Goal: Task Accomplishment & Management: Use online tool/utility

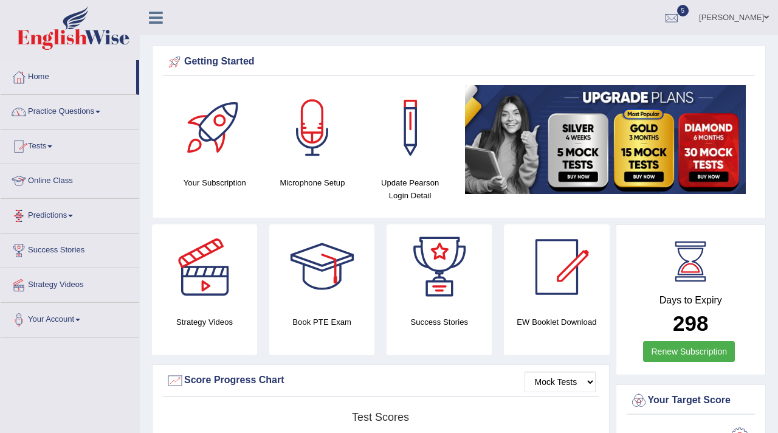
click at [61, 213] on link "Predictions" at bounding box center [70, 214] width 138 height 30
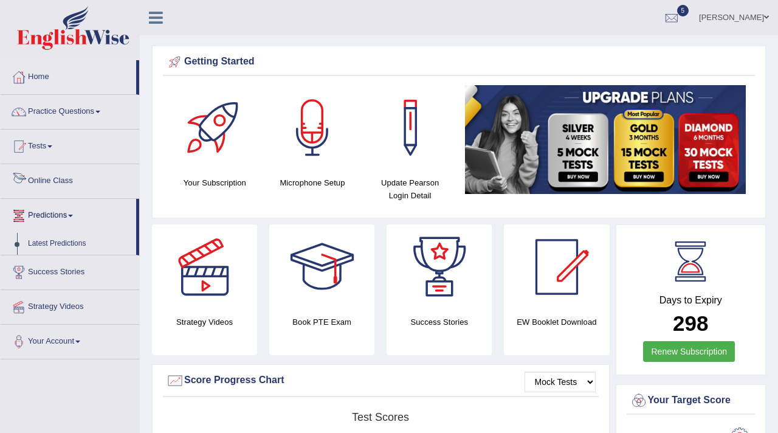
click at [77, 182] on link "Online Class" at bounding box center [70, 179] width 138 height 30
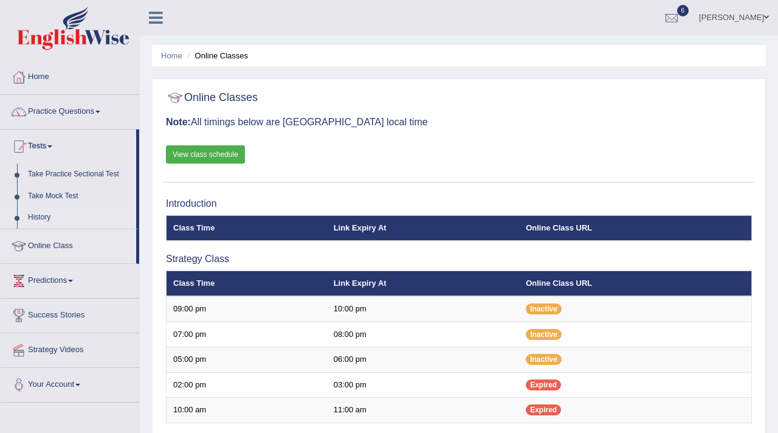
click at [48, 216] on link "History" at bounding box center [79, 218] width 114 height 22
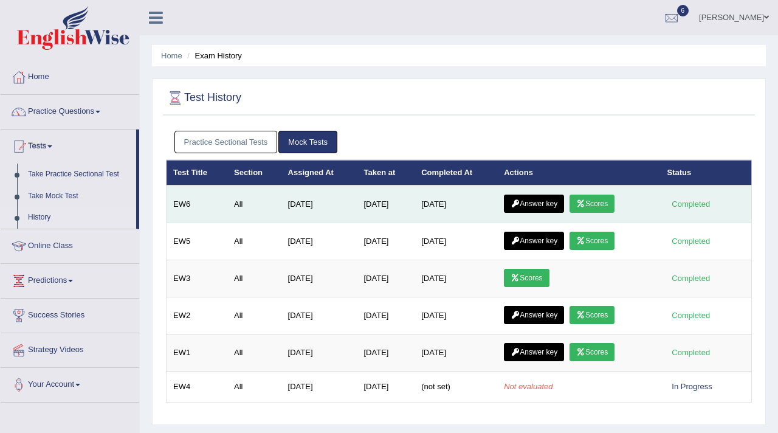
click at [591, 207] on link "Scores" at bounding box center [591, 203] width 45 height 18
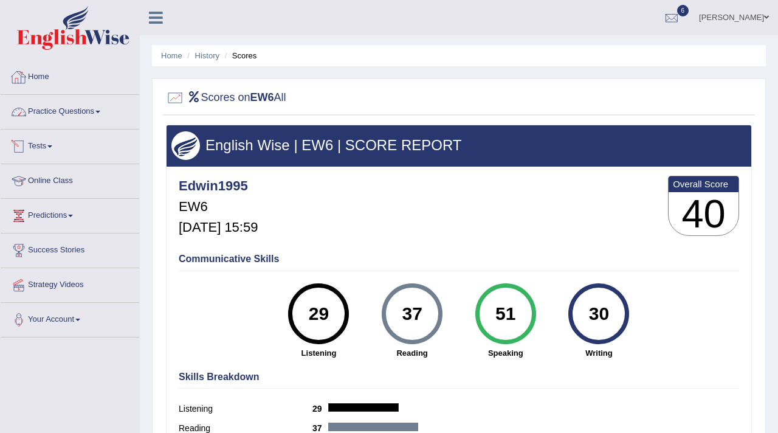
click at [50, 146] on link "Tests" at bounding box center [70, 144] width 138 height 30
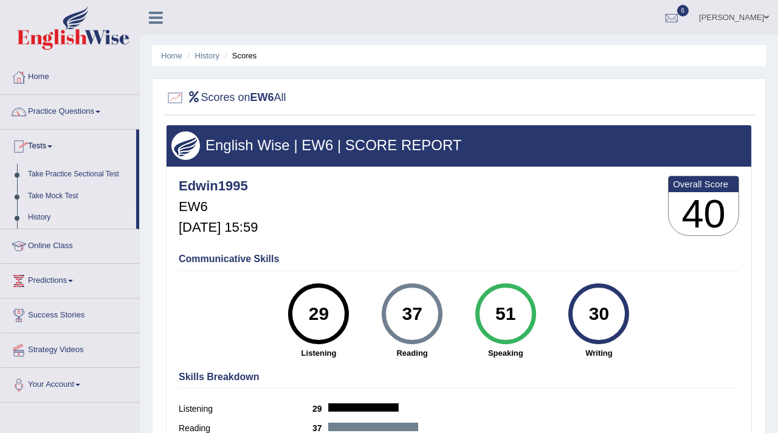
click at [42, 219] on link "History" at bounding box center [79, 218] width 114 height 22
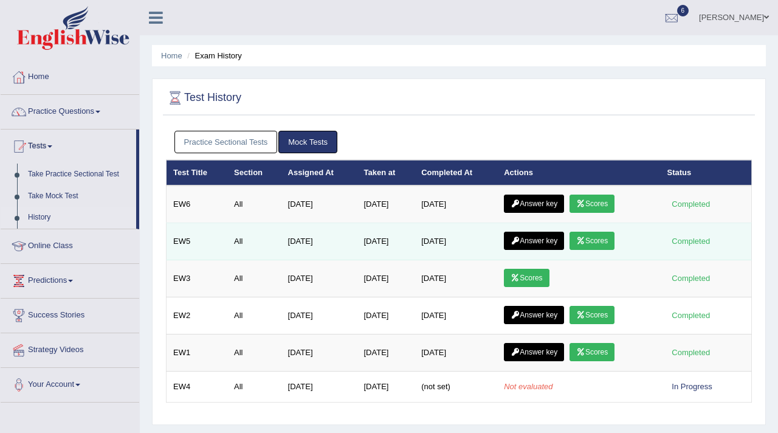
click at [603, 240] on link "Scores" at bounding box center [591, 240] width 45 height 18
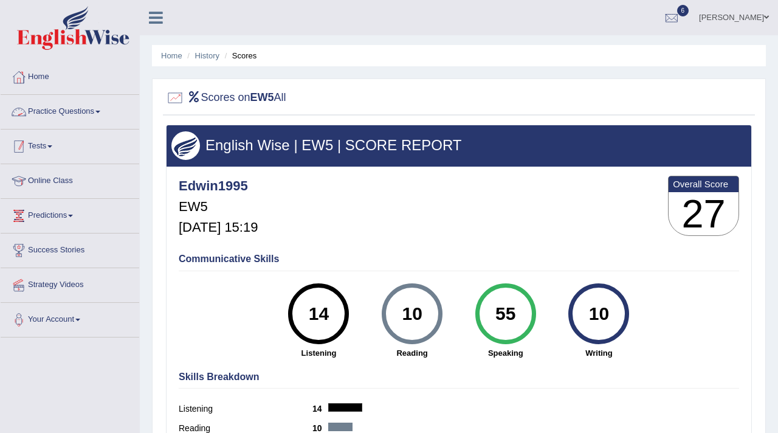
click at [57, 145] on link "Tests" at bounding box center [70, 144] width 138 height 30
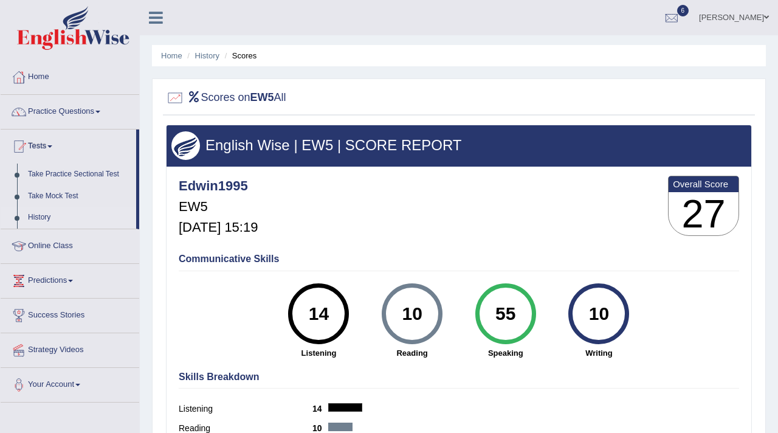
click at [45, 219] on link "History" at bounding box center [79, 218] width 114 height 22
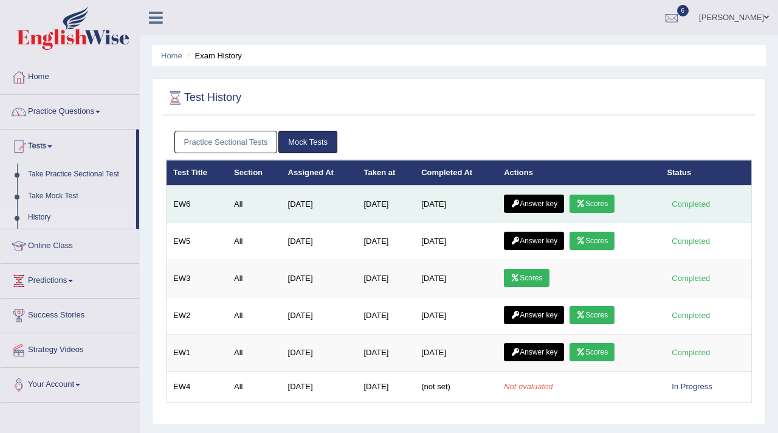
click at [544, 205] on link "Answer key" at bounding box center [534, 203] width 60 height 18
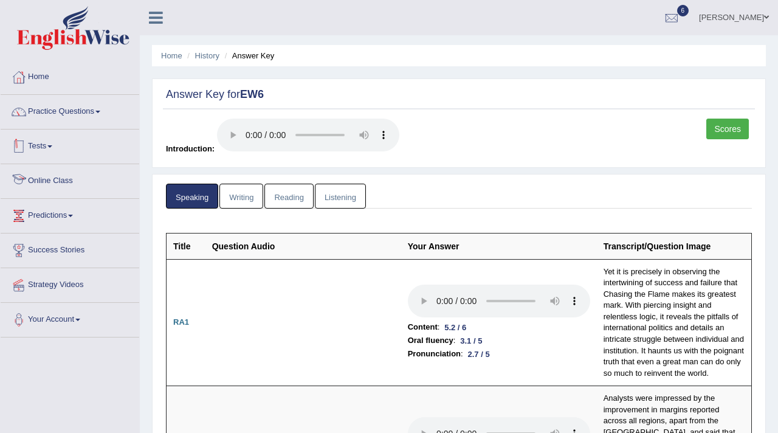
click at [46, 148] on link "Tests" at bounding box center [70, 144] width 138 height 30
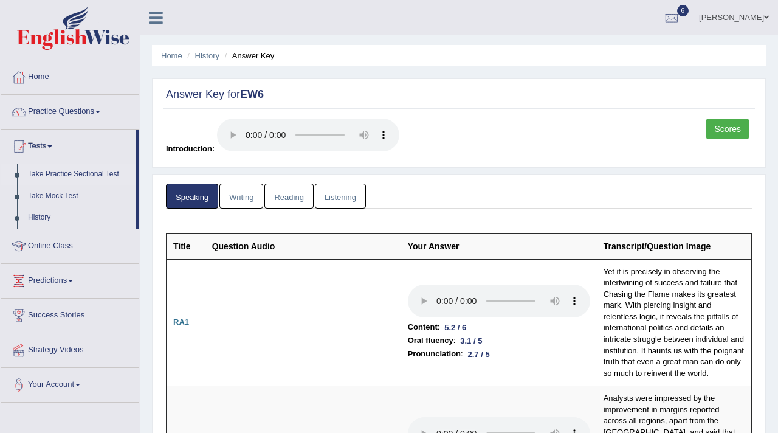
click at [98, 177] on link "Take Practice Sectional Test" at bounding box center [79, 174] width 114 height 22
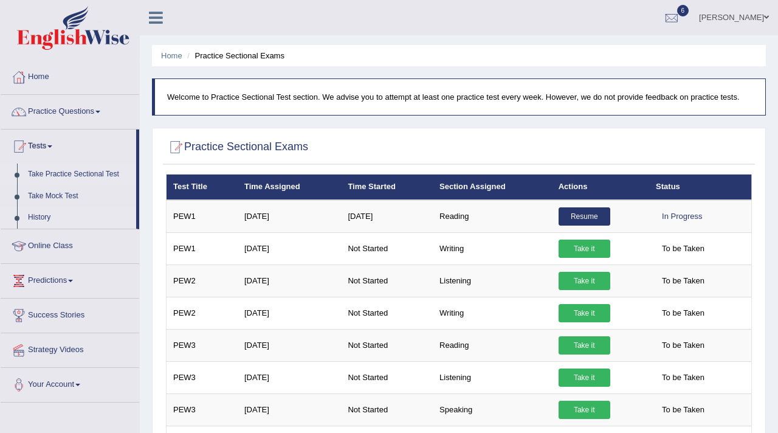
click at [41, 217] on link "History" at bounding box center [79, 218] width 114 height 22
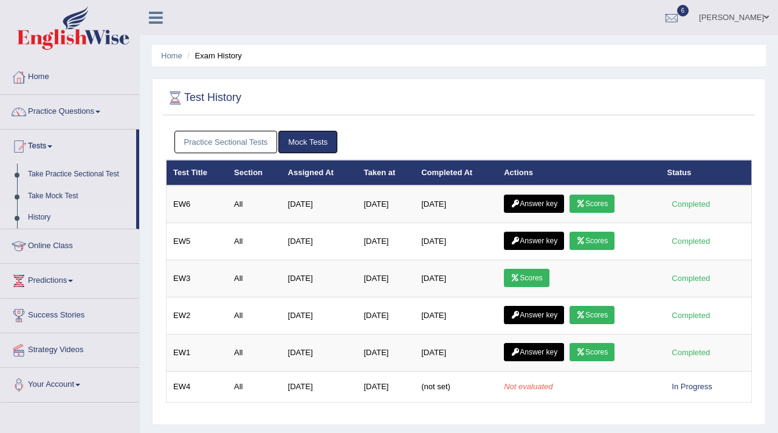
click at [240, 142] on link "Practice Sectional Tests" at bounding box center [225, 142] width 103 height 22
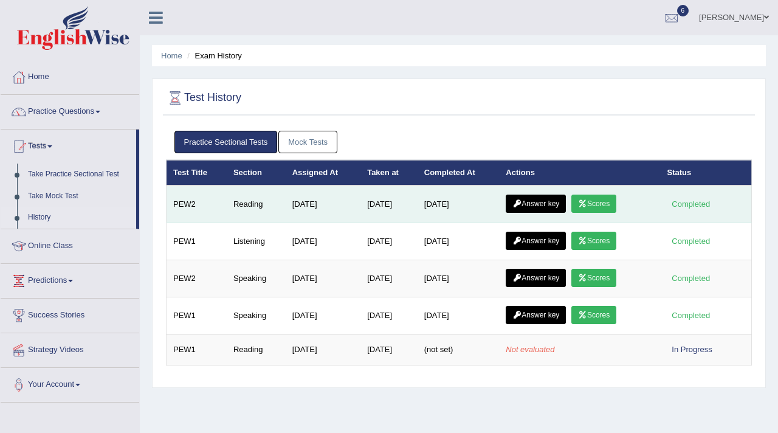
click at [604, 202] on link "Scores" at bounding box center [593, 203] width 45 height 18
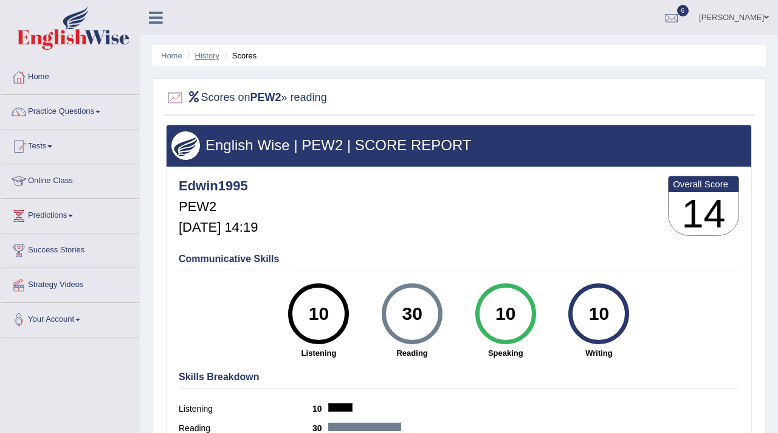
click at [208, 56] on link "History" at bounding box center [207, 55] width 24 height 9
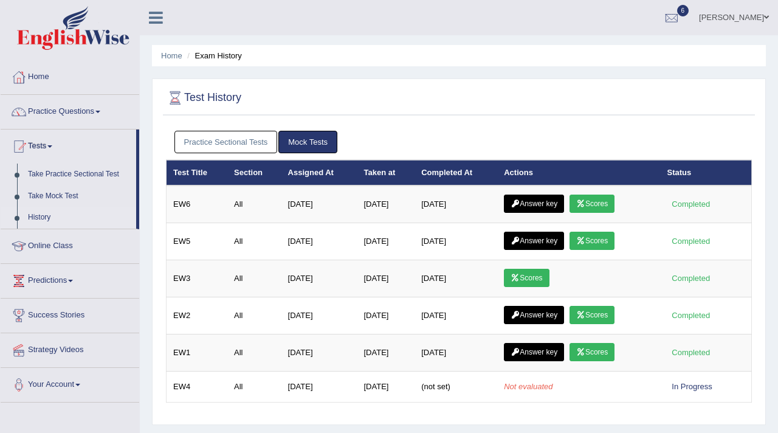
click at [680, 15] on div at bounding box center [671, 18] width 18 height 18
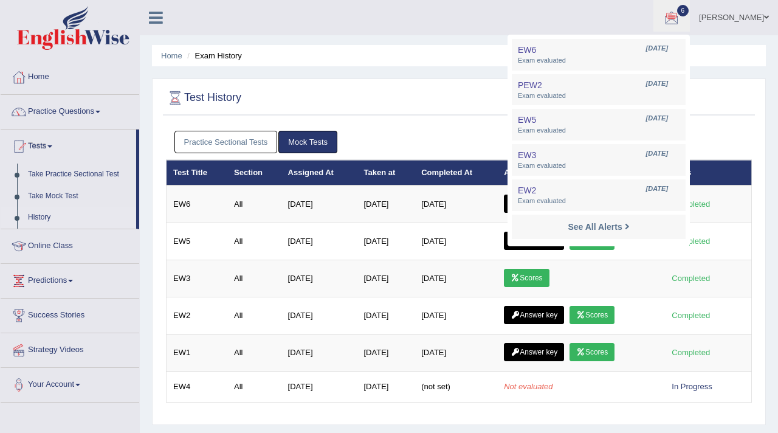
click at [609, 5] on ul "Edwin Gil Toggle navigation Username: Edwin1995 Access Type: Online Subscriptio…" at bounding box center [554, 17] width 446 height 35
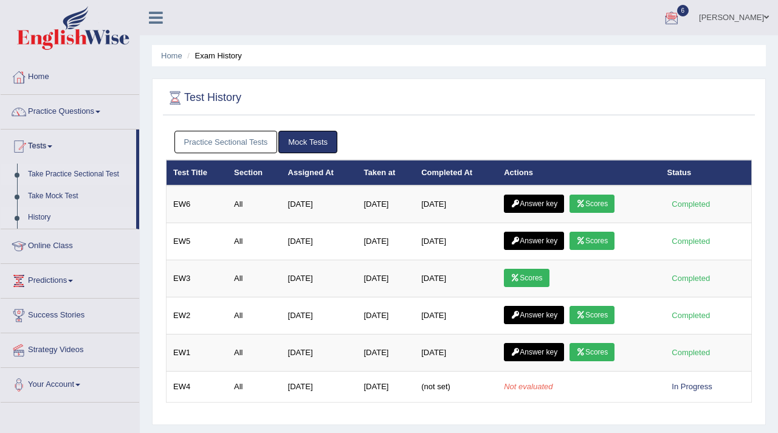
click at [94, 171] on link "Take Practice Sectional Test" at bounding box center [79, 174] width 114 height 22
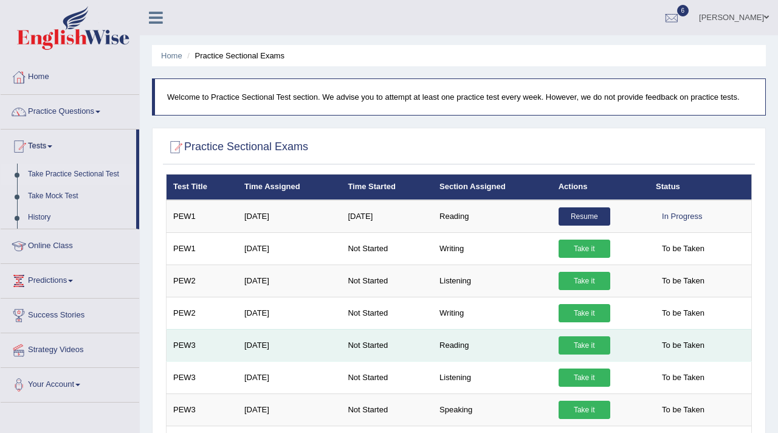
click at [586, 343] on link "Take it" at bounding box center [584, 345] width 52 height 18
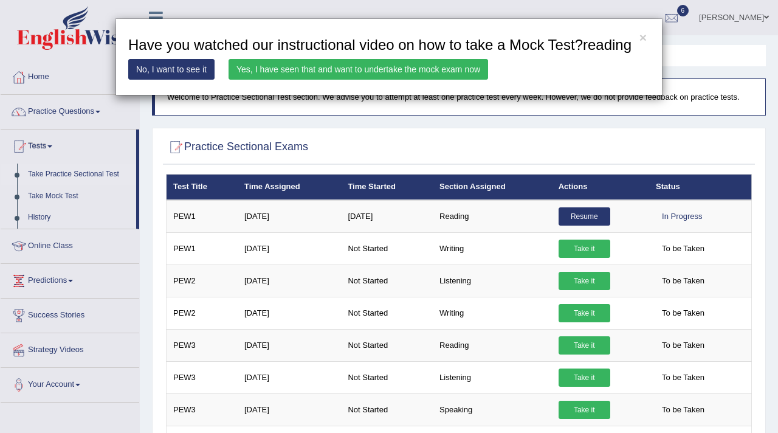
click at [345, 80] on link "Yes, I have seen that and want to undertake the mock exam now" at bounding box center [357, 69] width 259 height 21
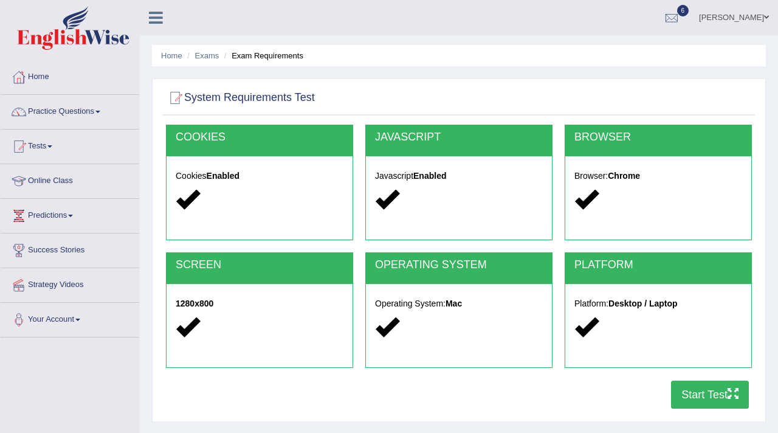
click at [702, 396] on button "Start Test" at bounding box center [710, 394] width 78 height 28
